Goal: Transaction & Acquisition: Purchase product/service

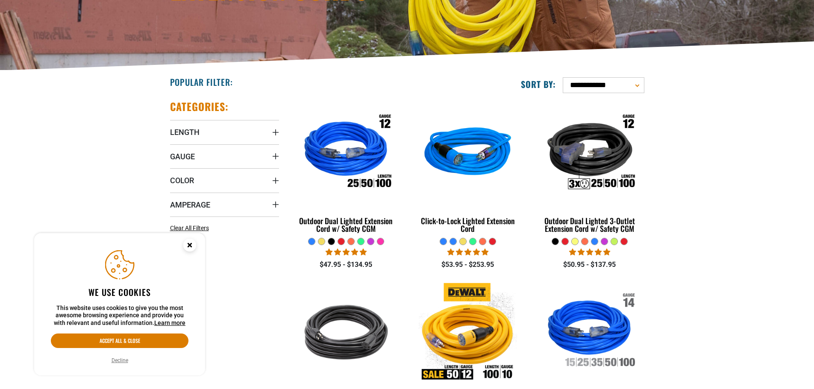
scroll to position [171, 0]
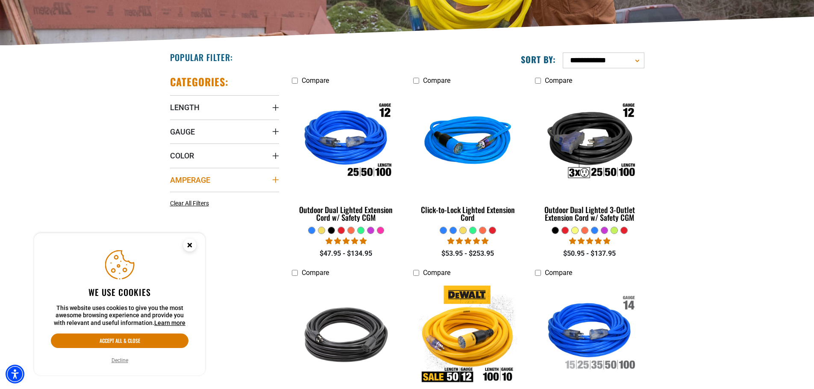
click at [276, 182] on icon "Amperage" at bounding box center [275, 179] width 7 height 7
click at [229, 197] on icon at bounding box center [227, 197] width 7 height 11
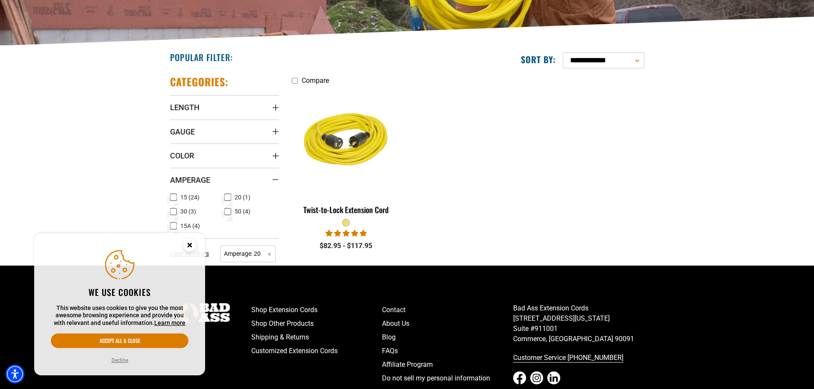
click at [175, 224] on icon at bounding box center [173, 225] width 7 height 11
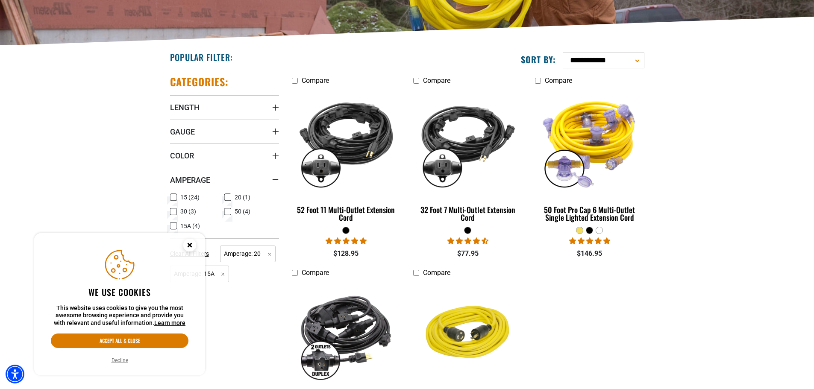
click at [226, 197] on icon at bounding box center [228, 198] width 4 height 2
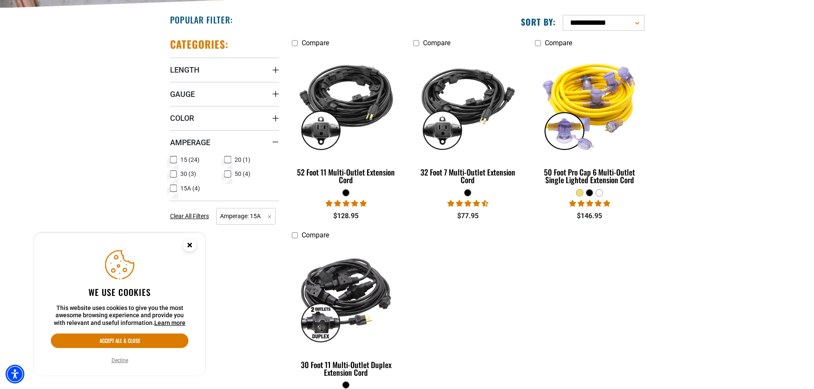
scroll to position [214, 0]
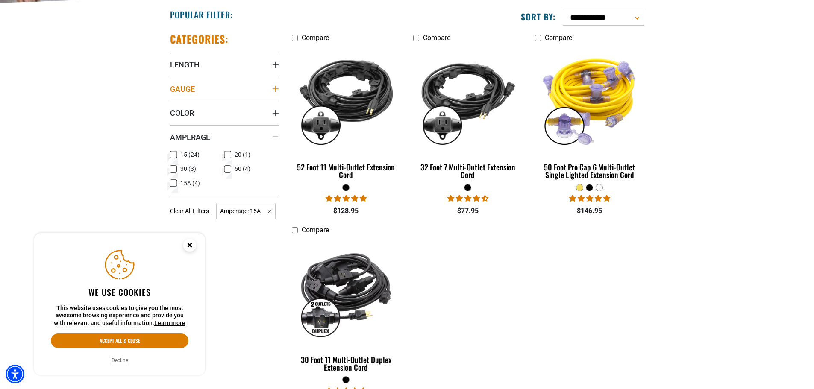
click at [276, 89] on icon "Gauge" at bounding box center [275, 89] width 6 height 6
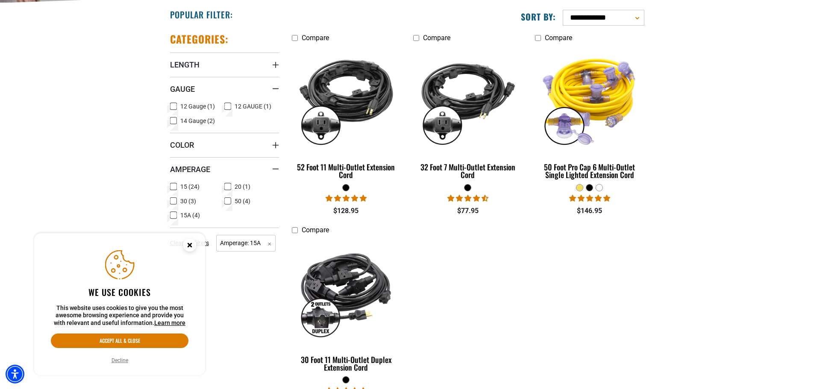
click at [176, 106] on icon at bounding box center [173, 106] width 7 height 11
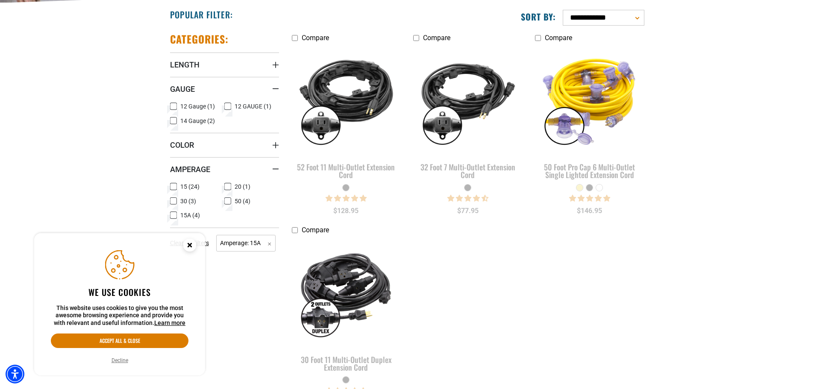
click at [507, 250] on div "Compare 52 Foot 11 Multi-Outlet Extension Cord 22 reviews $128.95 Compare 32 Fo…" at bounding box center [467, 222] width 365 height 392
